Goal: Information Seeking & Learning: Learn about a topic

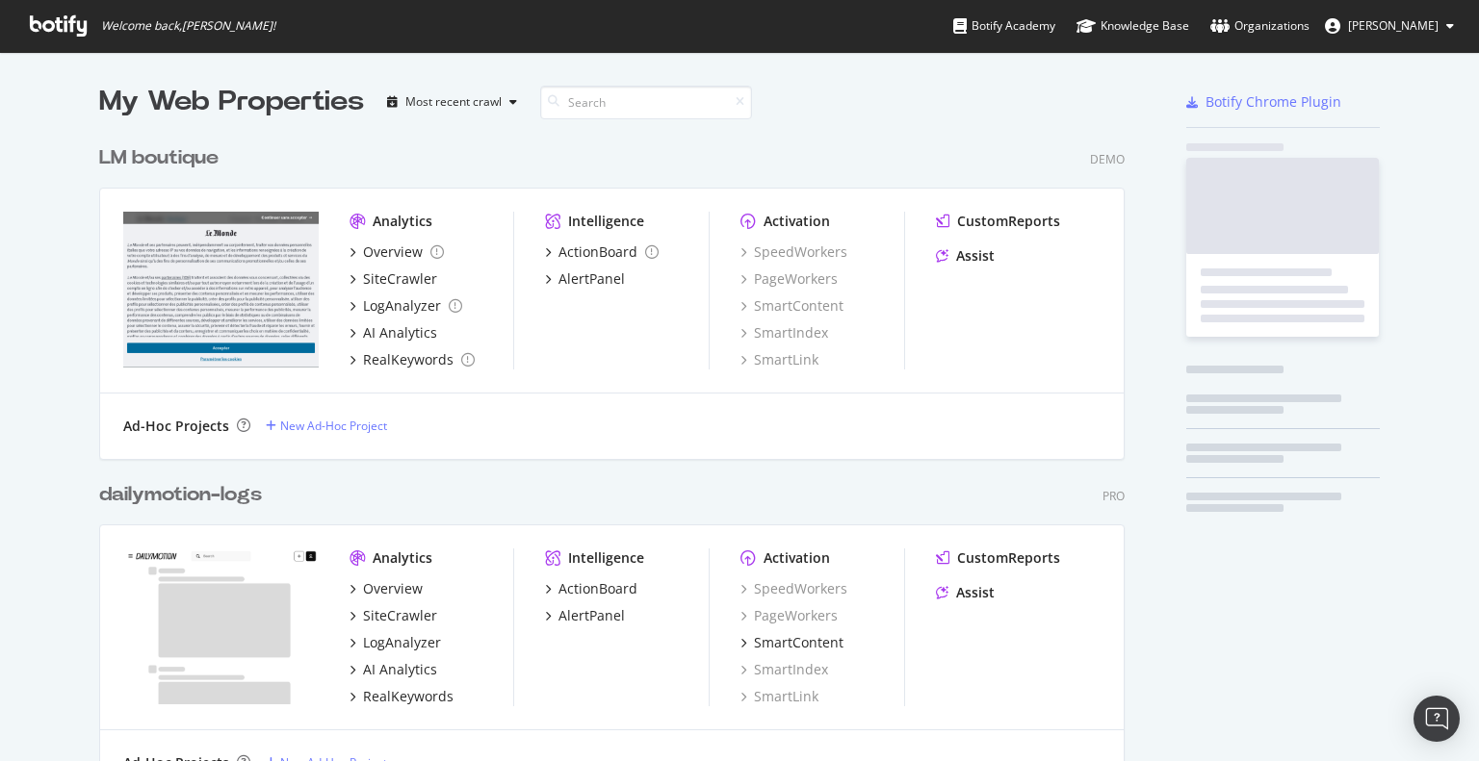
scroll to position [1359, 1025]
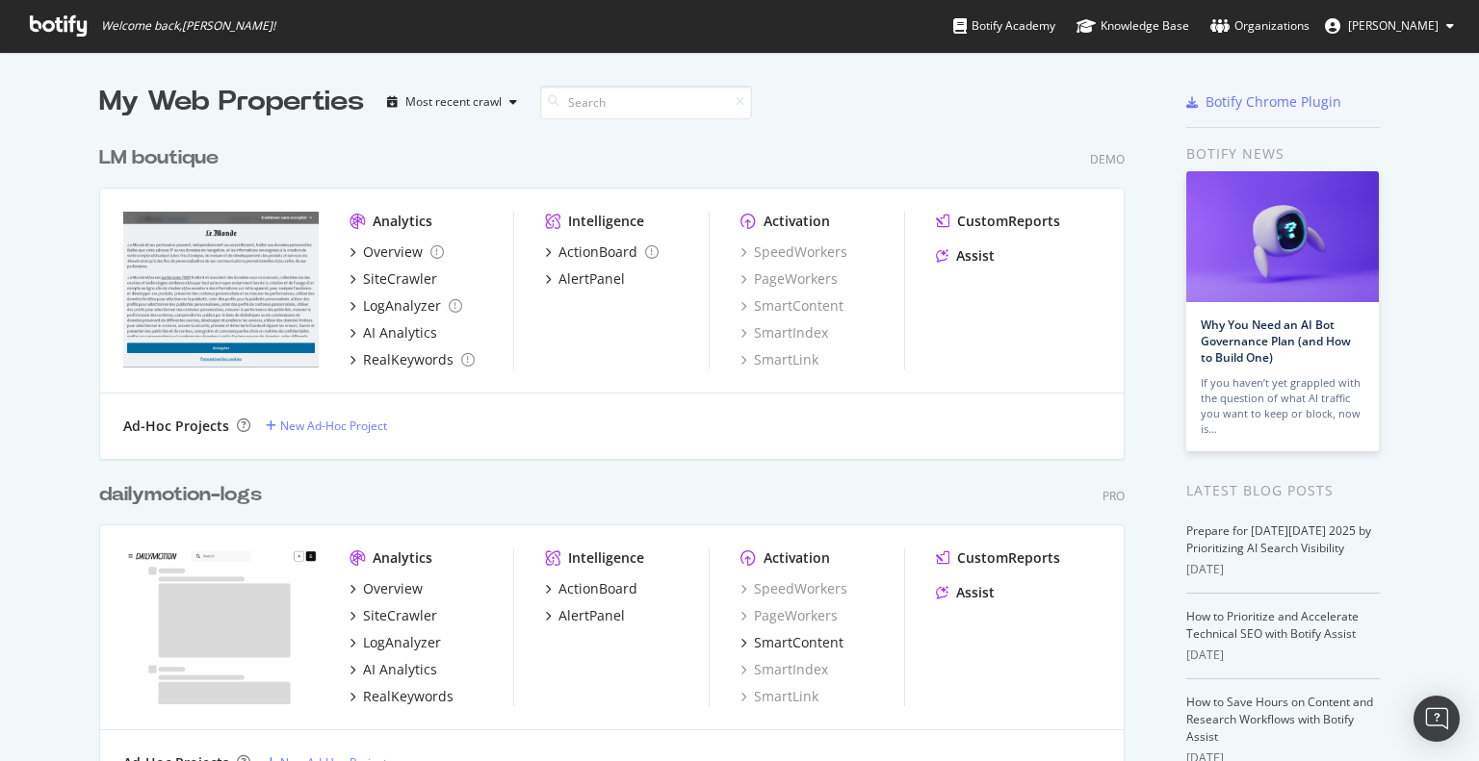
click at [193, 158] on div "LM boutique" at bounding box center [158, 158] width 119 height 28
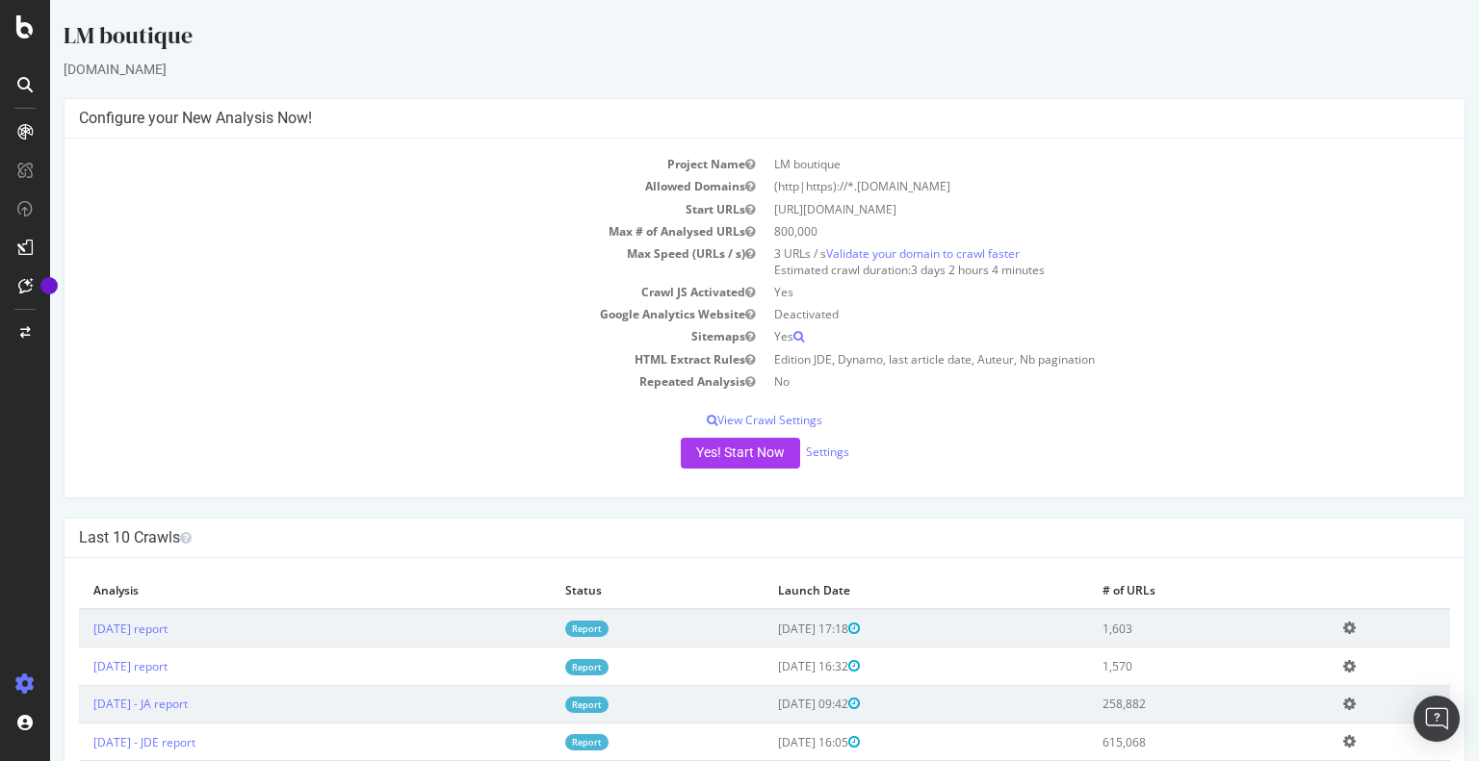
click at [608, 624] on link "Report" at bounding box center [586, 629] width 43 height 16
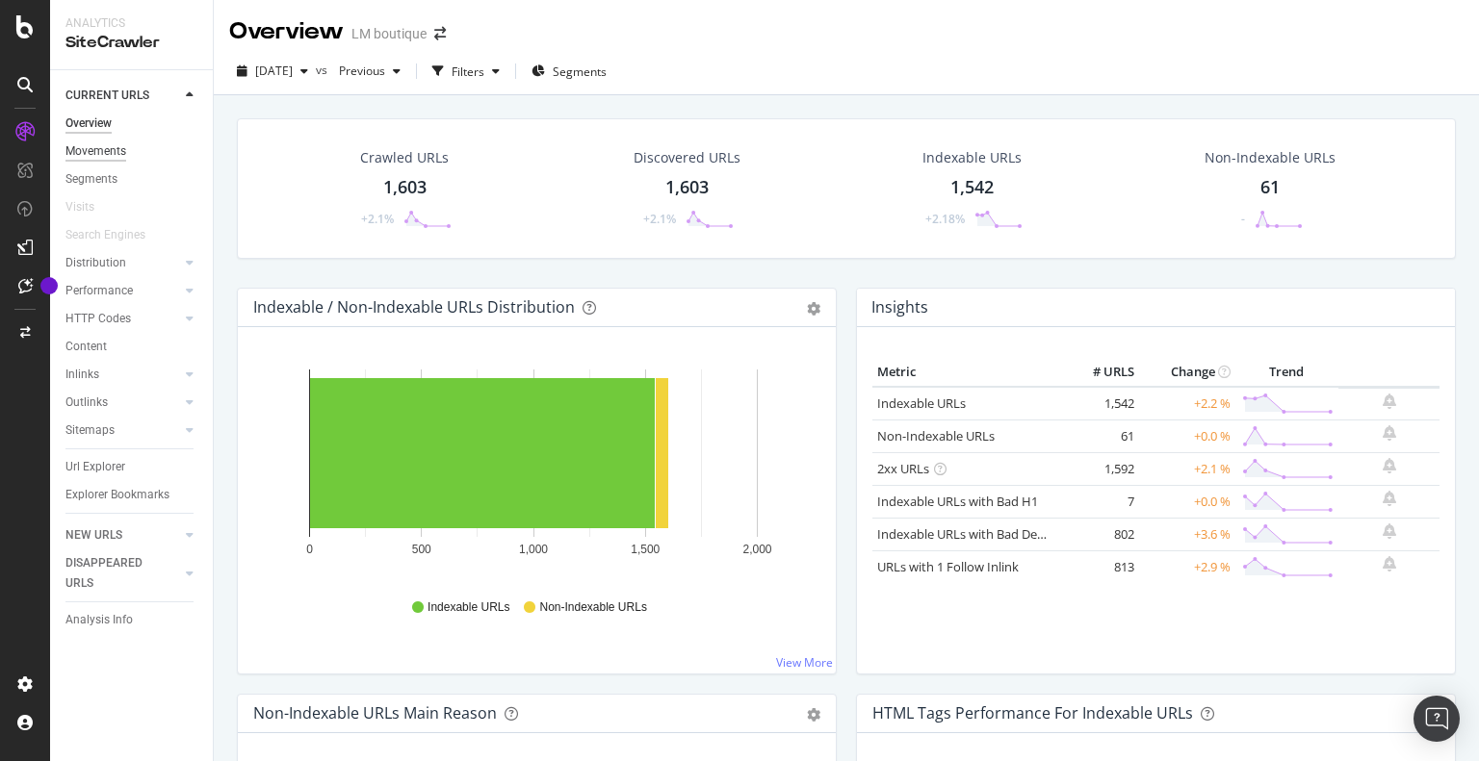
click at [93, 147] on div "Movements" at bounding box center [95, 152] width 61 height 20
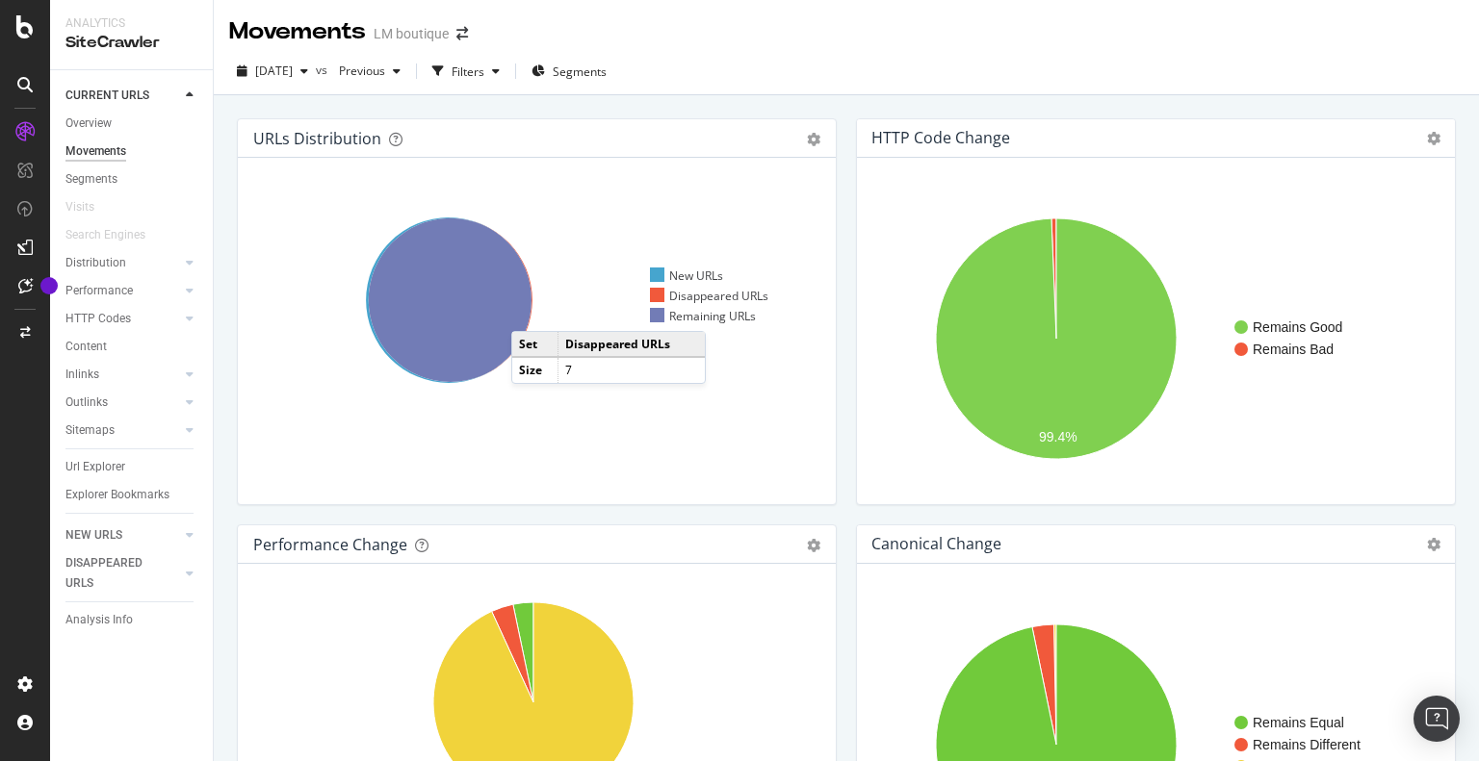
click at [530, 312] on icon at bounding box center [451, 301] width 164 height 164
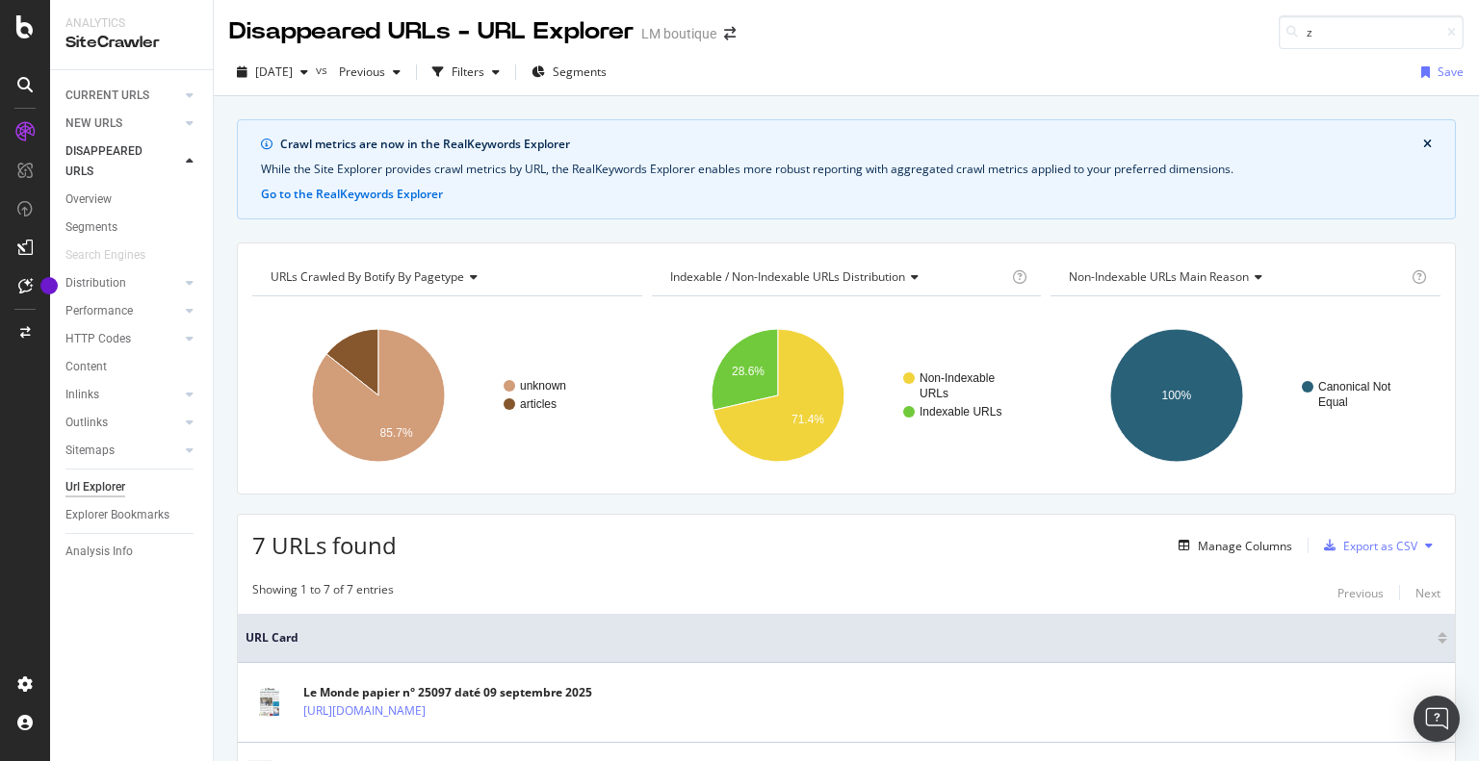
type input "z"
click at [1423, 143] on icon "close banner" at bounding box center [1427, 145] width 9 height 12
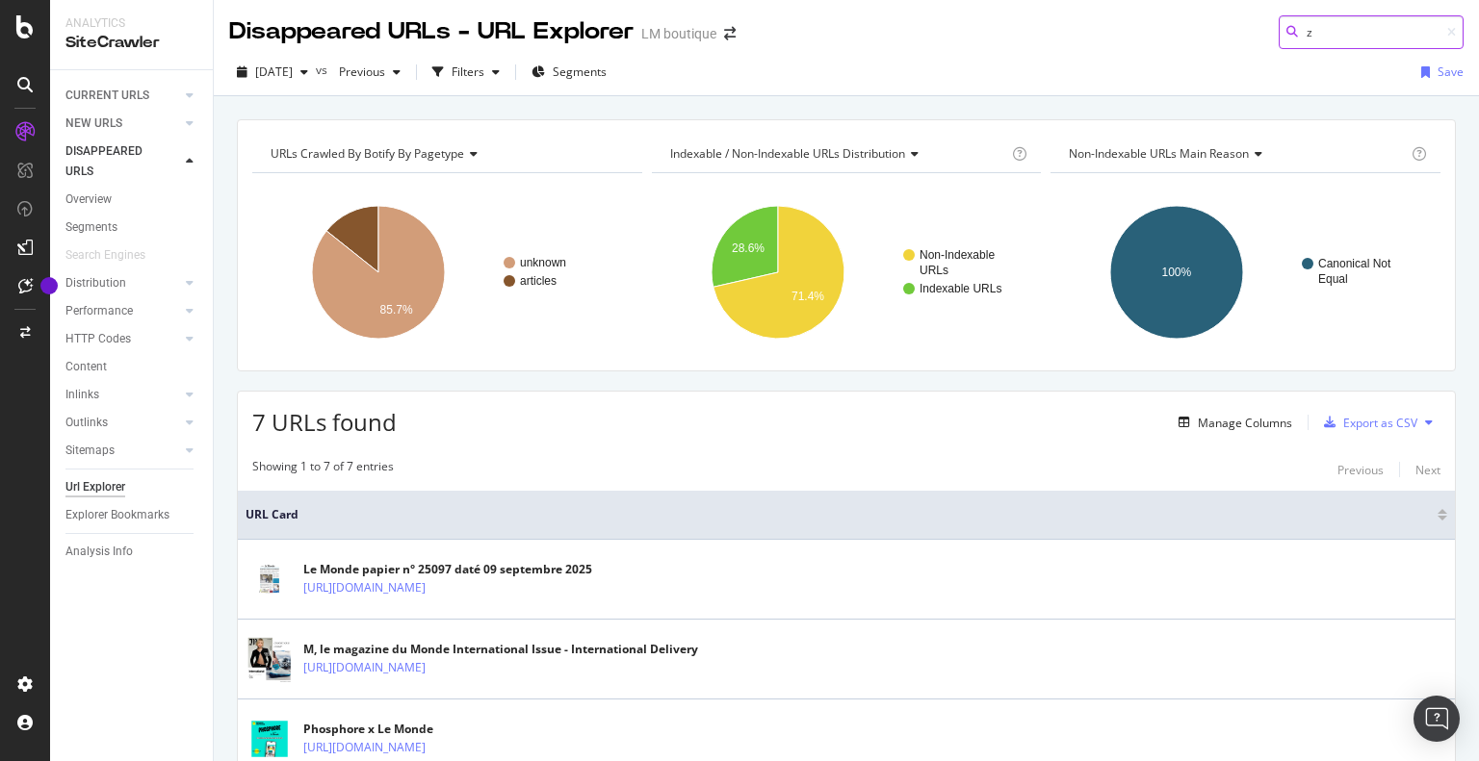
click at [1297, 32] on input "z" at bounding box center [1370, 32] width 185 height 34
click at [553, 438] on div "7 URLs found Manage Columns Export as CSV Showing 1 to 7 of 7 entries Previous …" at bounding box center [846, 767] width 1219 height 752
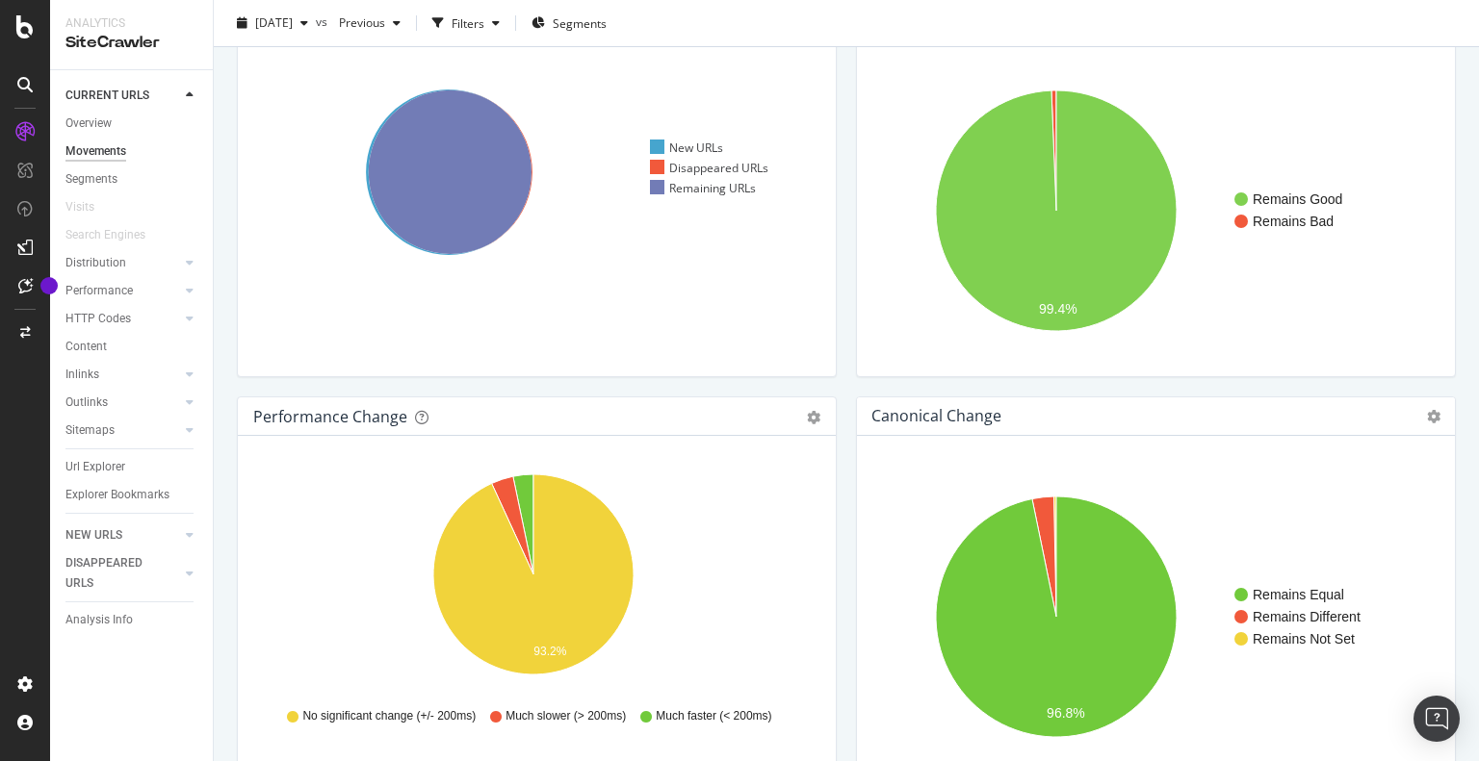
scroll to position [30, 0]
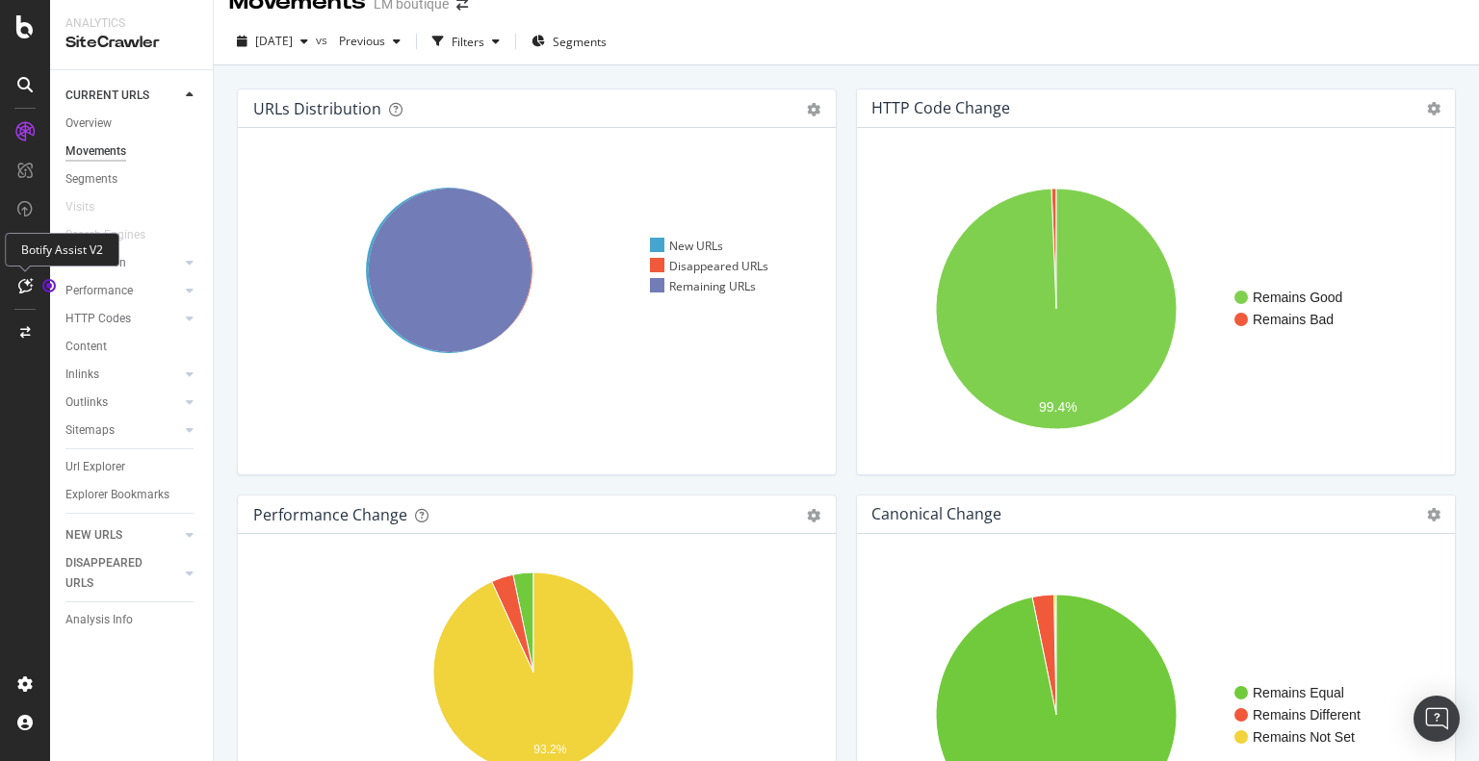
click at [30, 284] on icon at bounding box center [25, 285] width 14 height 15
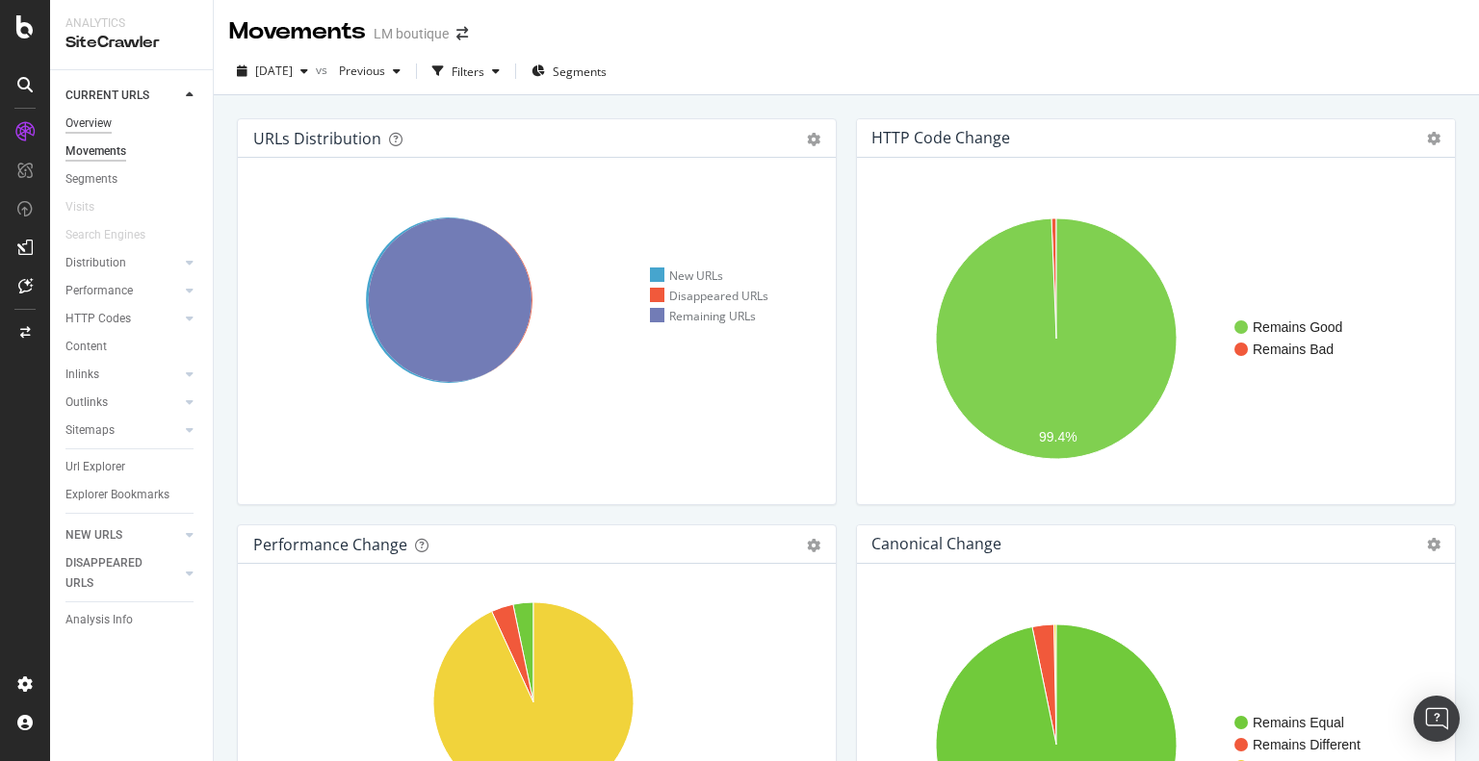
click at [90, 128] on div "Overview" at bounding box center [88, 124] width 46 height 20
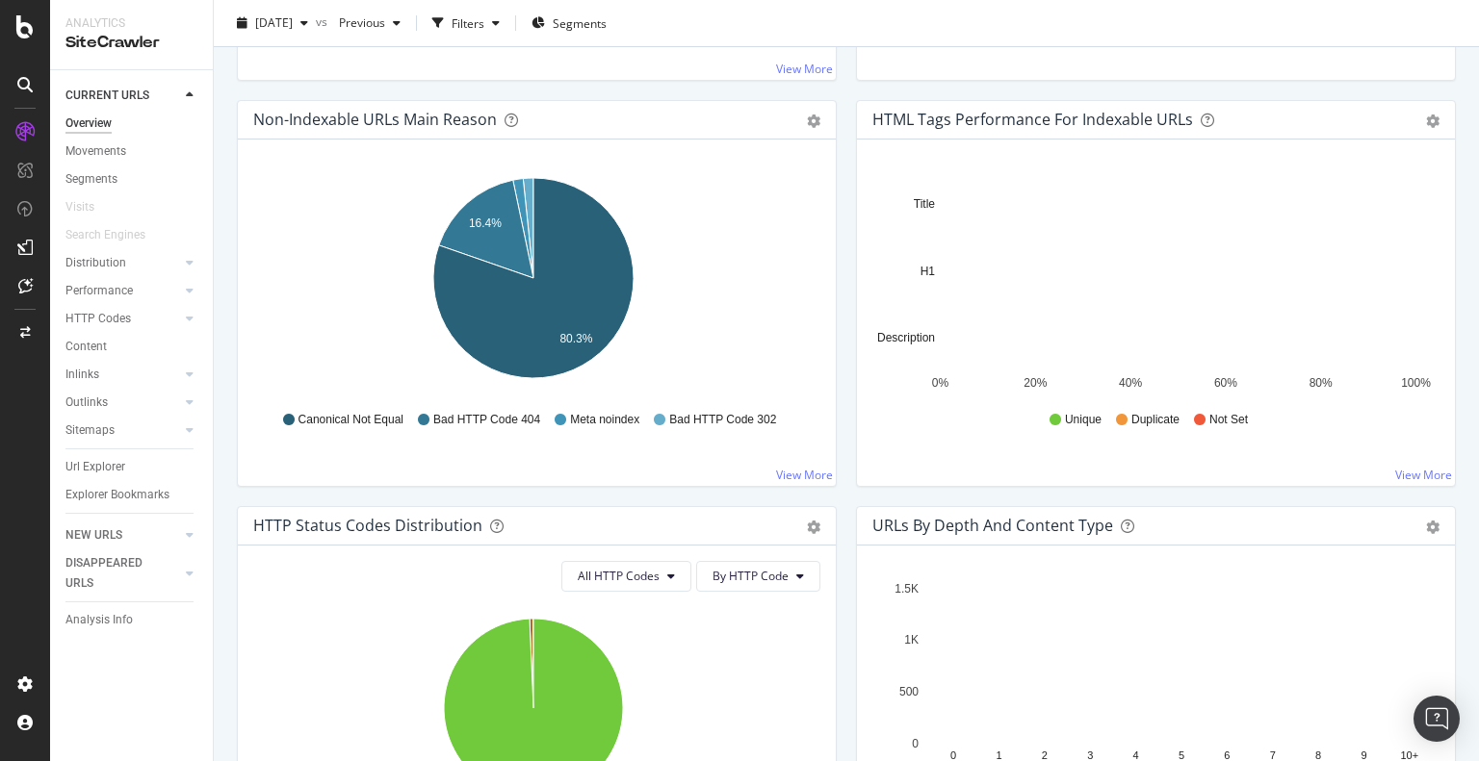
scroll to position [481, 0]
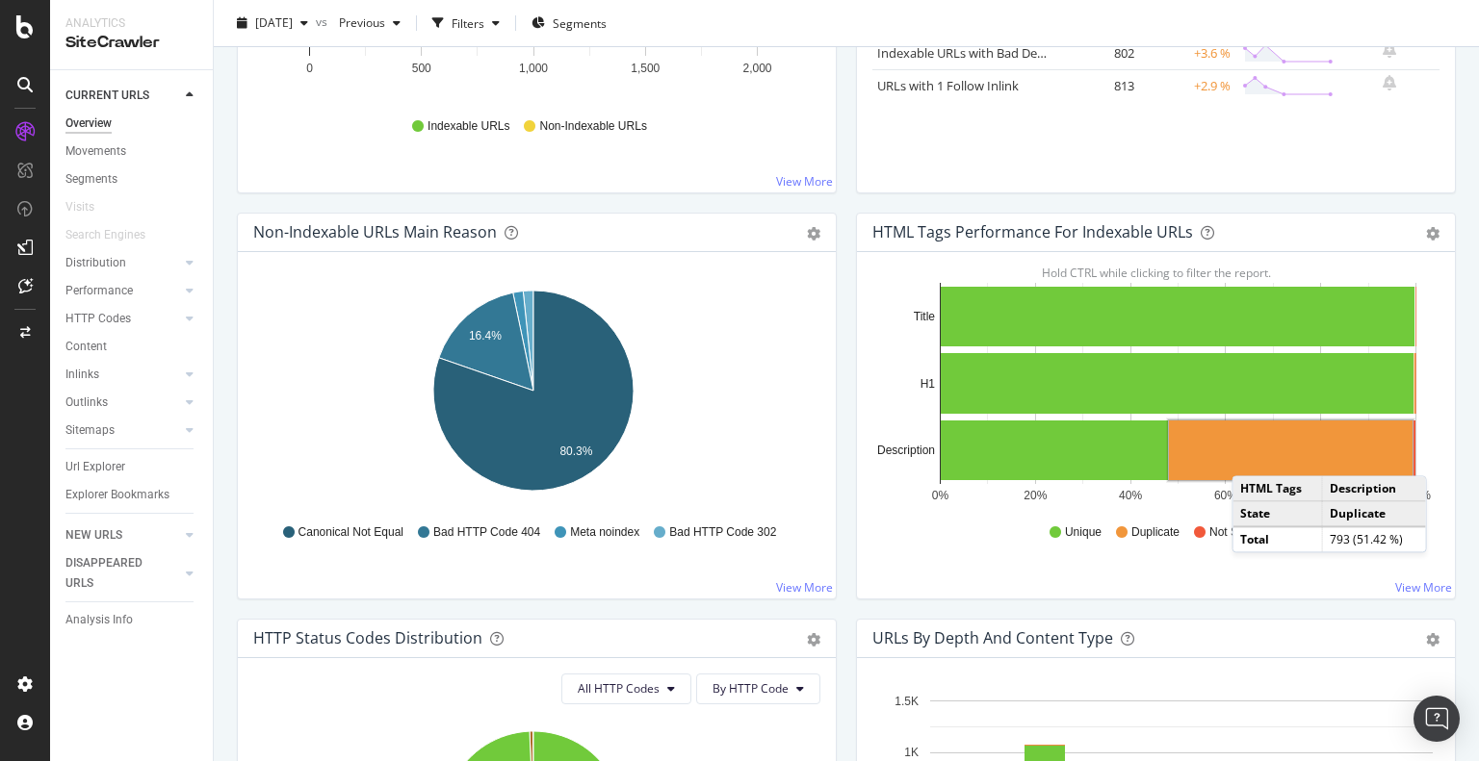
click at [1244, 455] on rect "A chart." at bounding box center [1291, 451] width 244 height 60
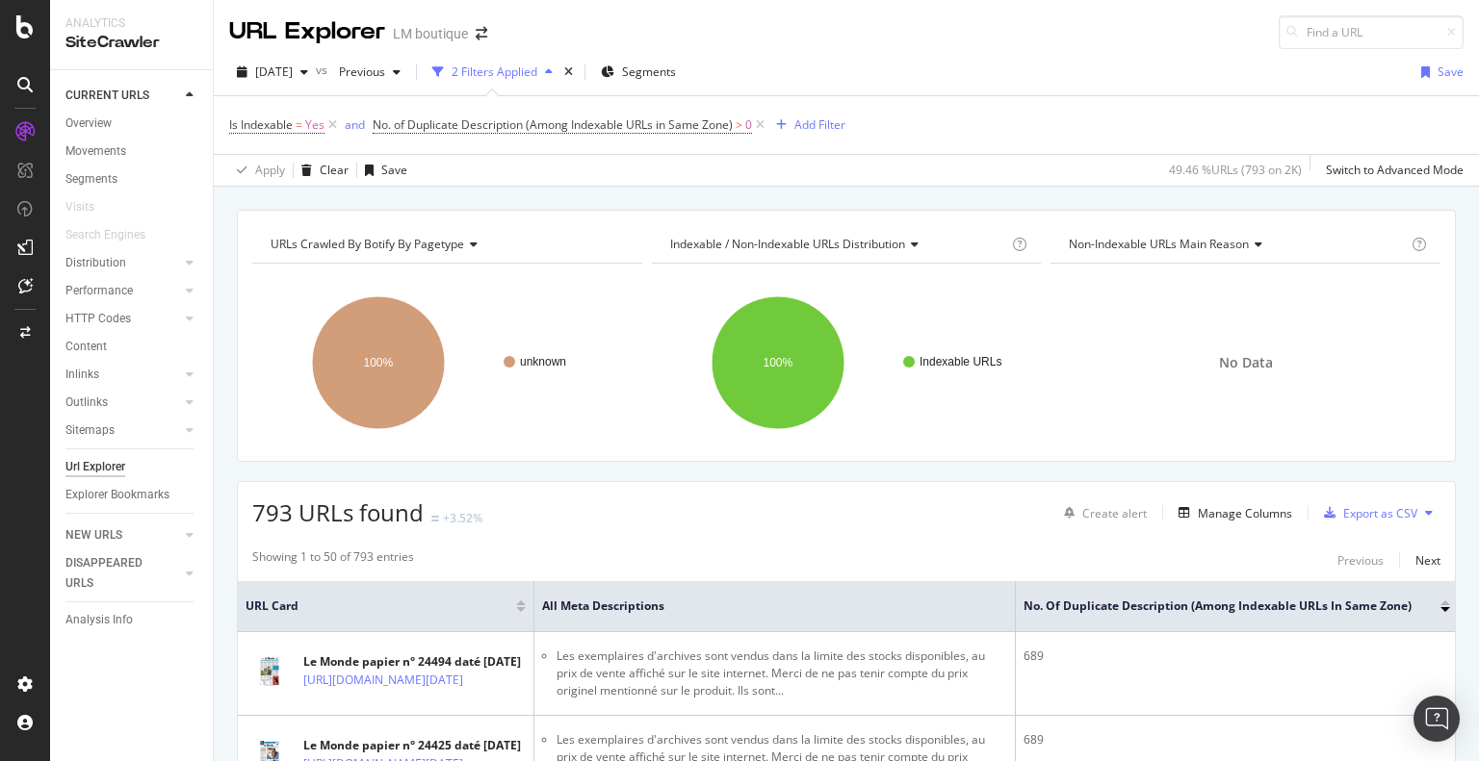
click at [264, 511] on span "793 URLs found" at bounding box center [337, 513] width 171 height 32
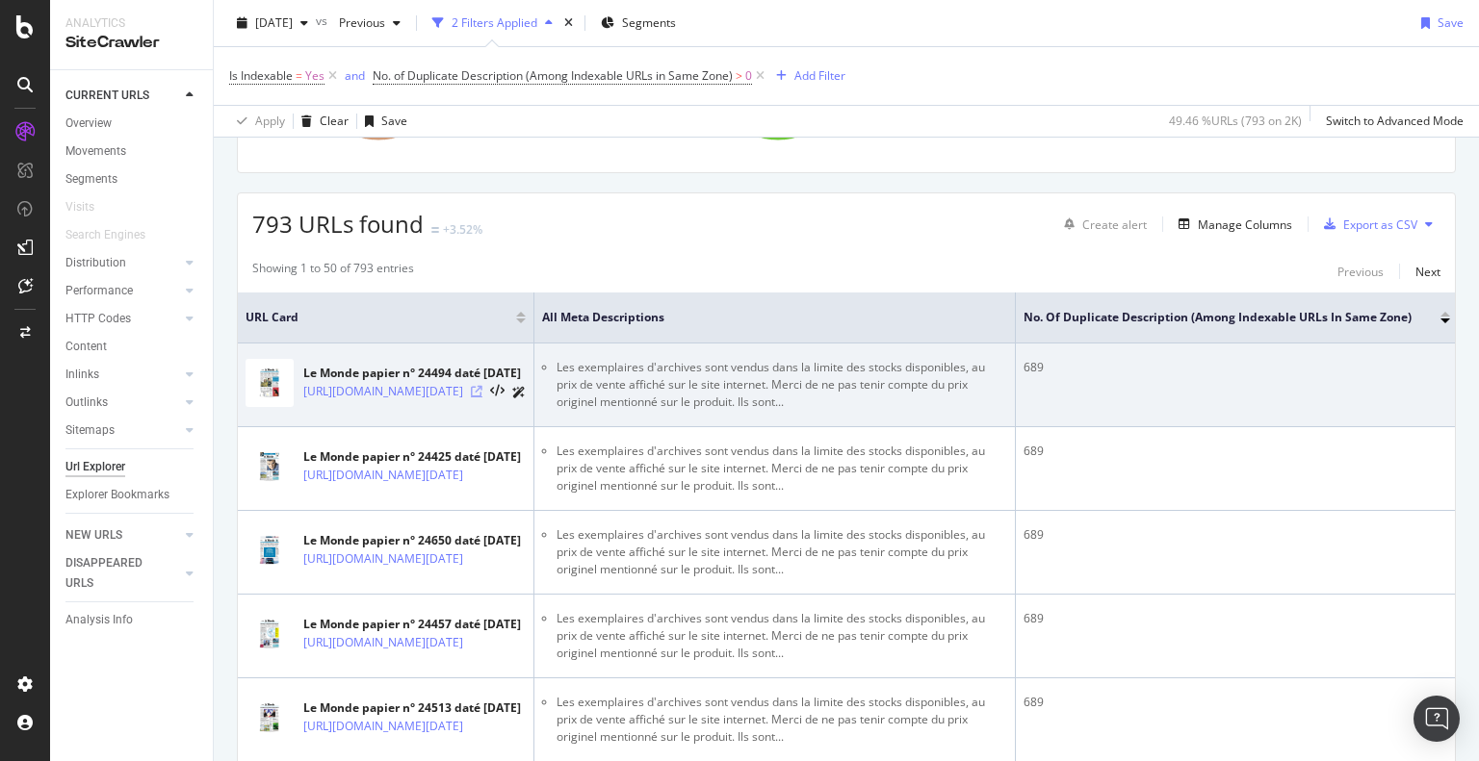
click at [482, 395] on icon at bounding box center [477, 392] width 12 height 12
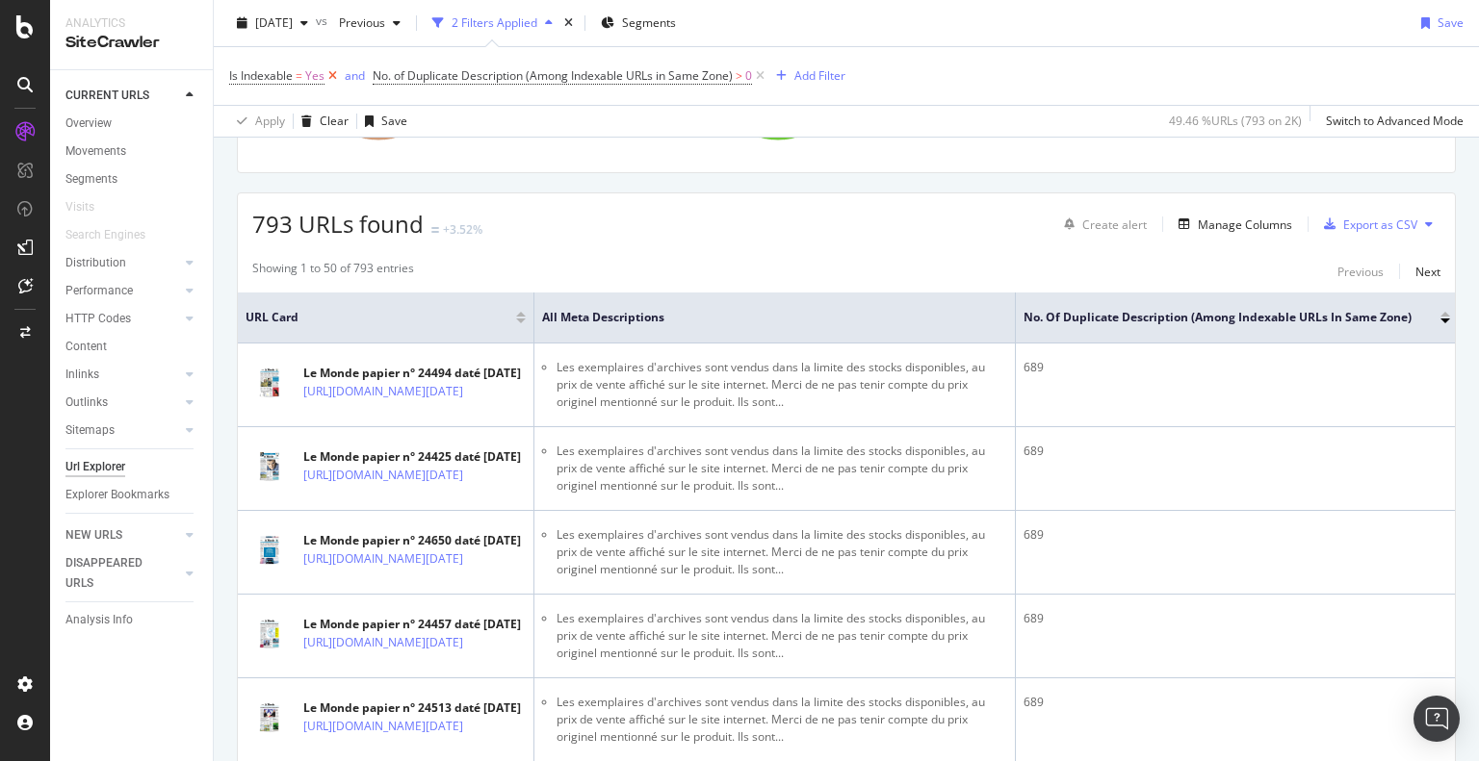
click at [333, 76] on icon at bounding box center [332, 75] width 16 height 19
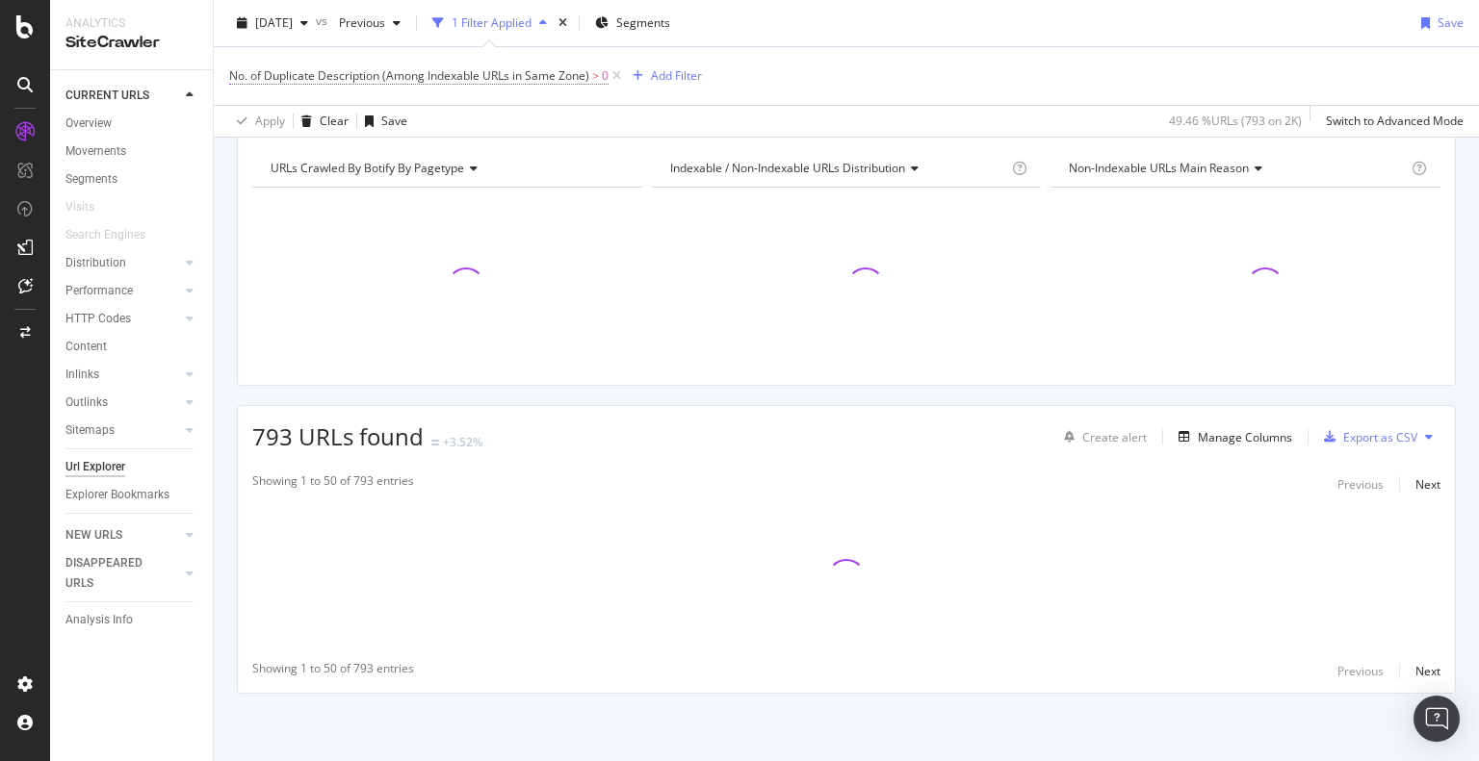
scroll to position [75, 0]
click at [567, 26] on icon "times" at bounding box center [562, 23] width 9 height 12
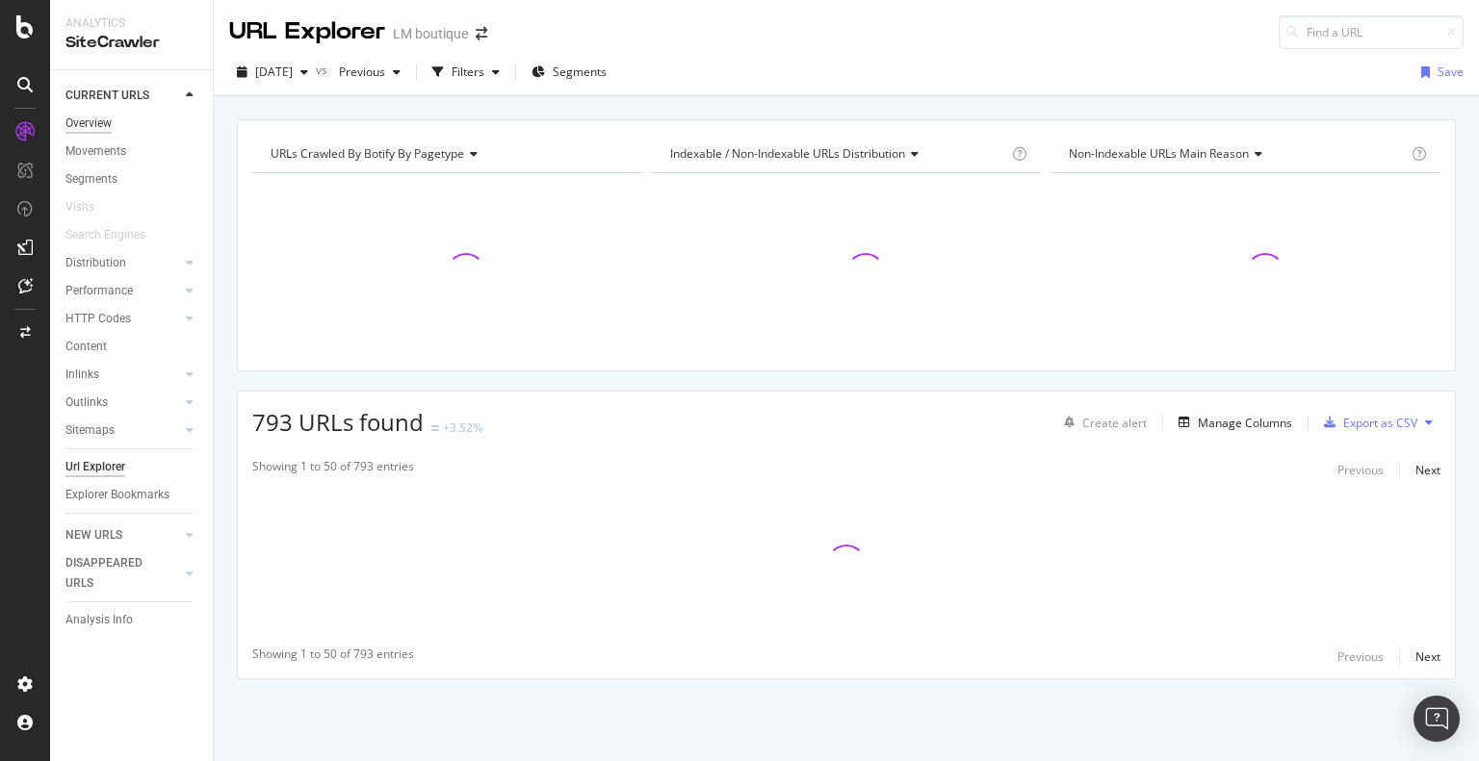
click at [95, 118] on div "Overview" at bounding box center [88, 124] width 46 height 20
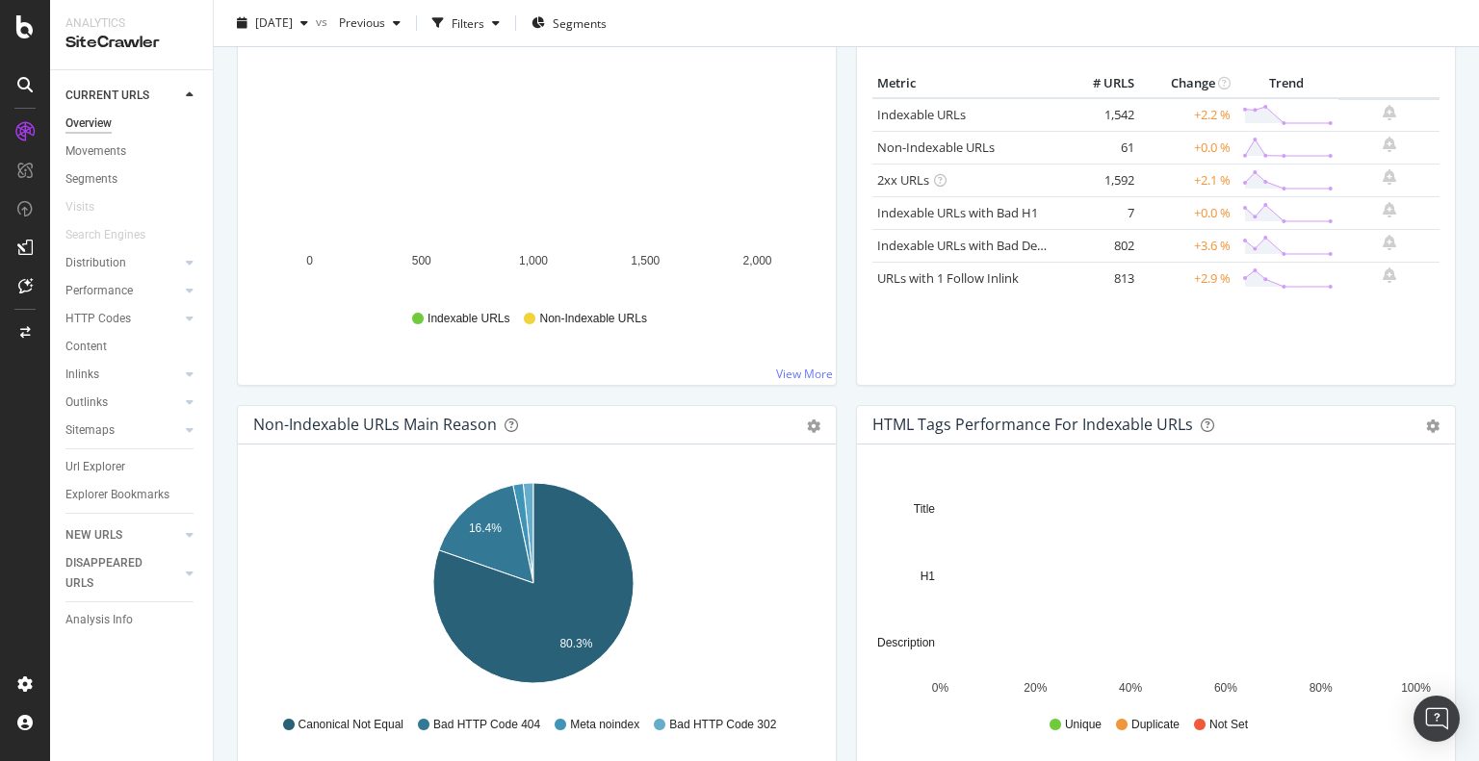
scroll to position [385, 0]
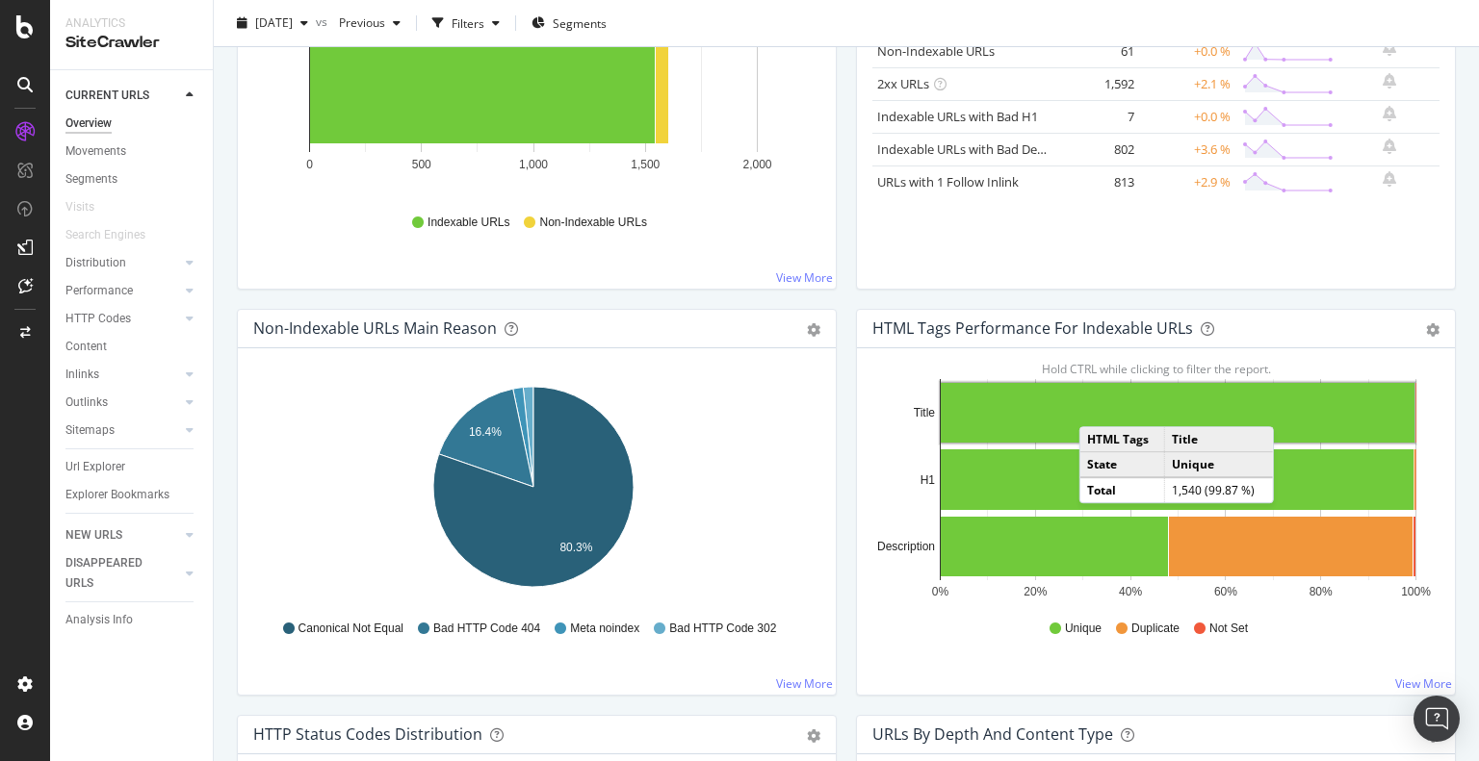
click at [1091, 406] on rect "A chart." at bounding box center [1177, 413] width 474 height 60
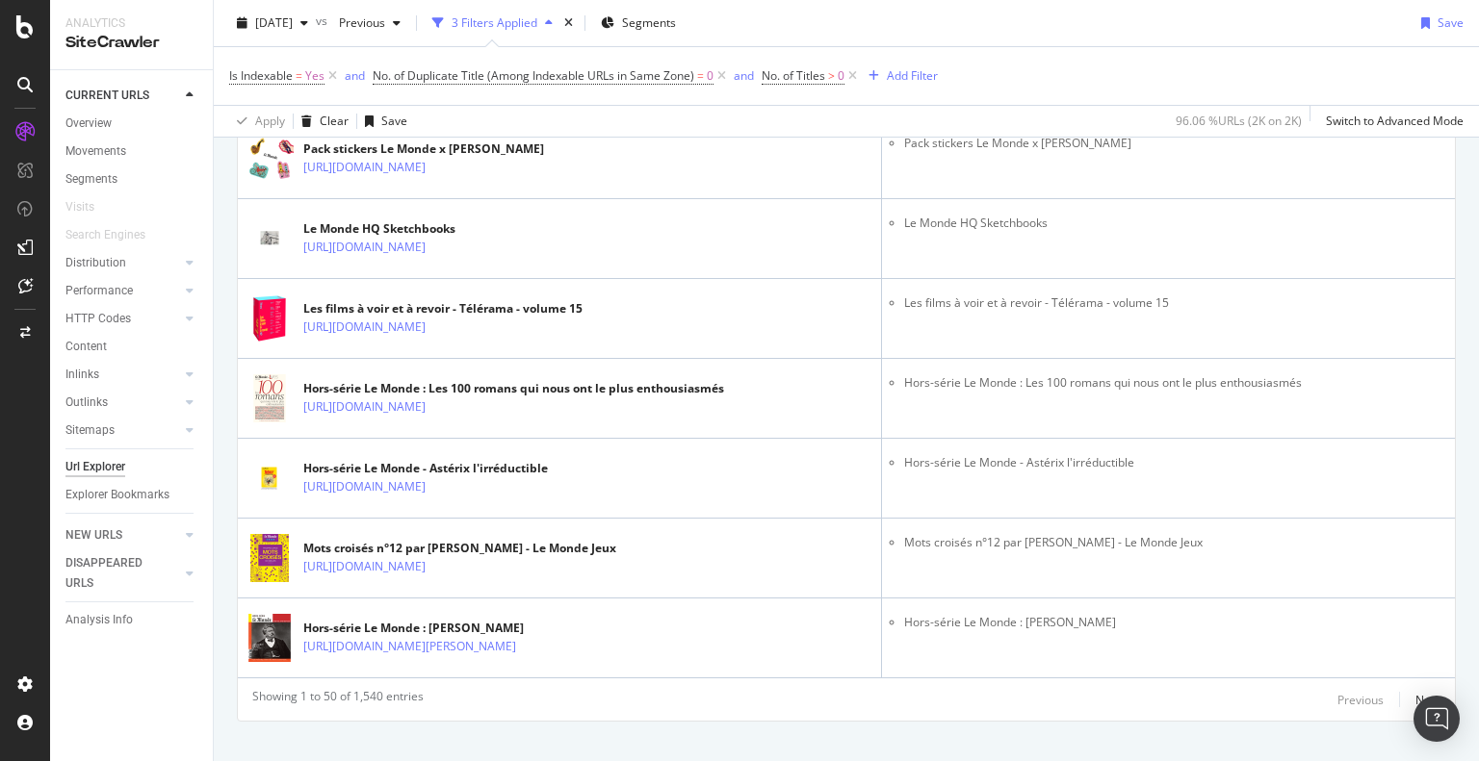
scroll to position [3586, 0]
